Goal: Task Accomplishment & Management: Manage account settings

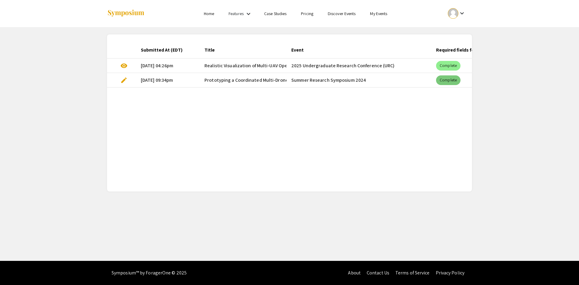
click at [447, 78] on mat-chip "Complete" at bounding box center [448, 80] width 24 height 10
click at [182, 79] on mat-cell "[DATE] 09:34pm" at bounding box center [168, 80] width 64 height 14
click at [167, 79] on mat-cell "[DATE] 09:34pm" at bounding box center [168, 80] width 64 height 14
click at [261, 77] on span "Prototyping a Coordinated Multi-Drone Network System using Autonomous Path-find…" at bounding box center [310, 80] width 212 height 7
click at [208, 13] on link "Home" at bounding box center [209, 13] width 10 height 5
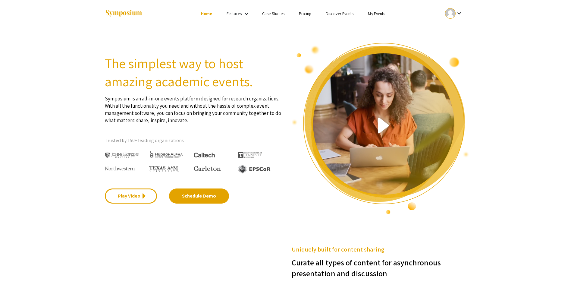
click at [383, 12] on link "My Events" at bounding box center [376, 13] width 17 height 5
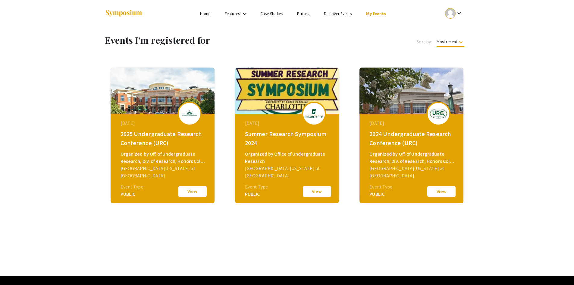
click at [451, 12] on div at bounding box center [450, 13] width 11 height 11
click at [459, 30] on button "My Account" at bounding box center [457, 30] width 37 height 14
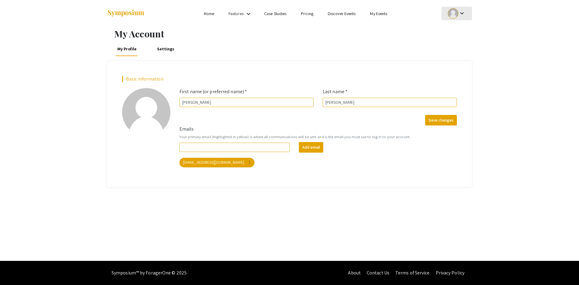
click at [462, 12] on mat-icon "keyboard_arrow_down" at bounding box center [461, 13] width 7 height 7
click at [465, 28] on button "My Account" at bounding box center [459, 30] width 37 height 14
click at [458, 11] on mat-icon "keyboard_arrow_down" at bounding box center [461, 13] width 7 height 7
click at [466, 43] on button "My Submissions" at bounding box center [459, 44] width 37 height 14
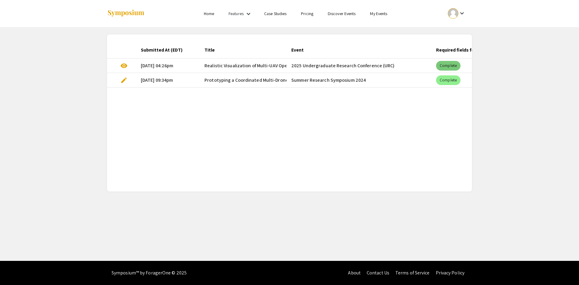
click at [439, 64] on mat-chip "Complete" at bounding box center [448, 66] width 24 height 10
